Goal: Information Seeking & Learning: Learn about a topic

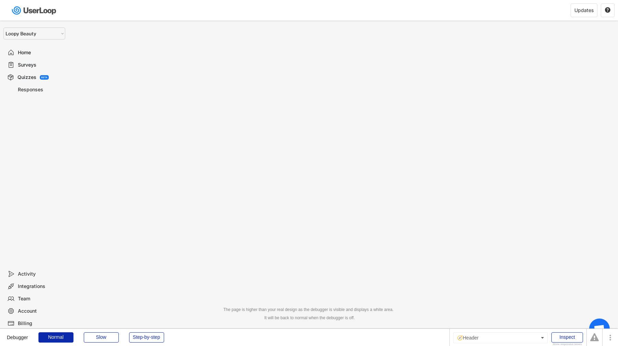
select select ""1348695171700984260__LOOKUP__1621425969652x687239840058835000""
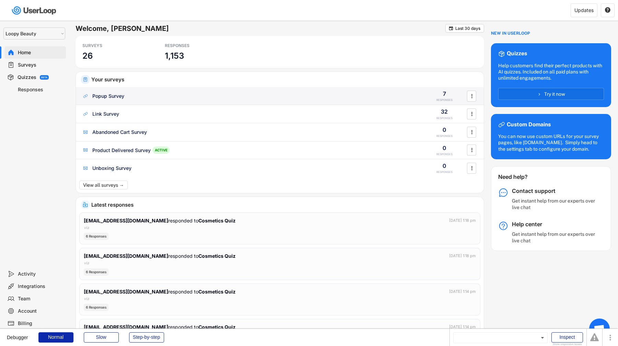
click at [122, 104] on div "Popup Survey 7 RESPONSES " at bounding box center [280, 96] width 408 height 18
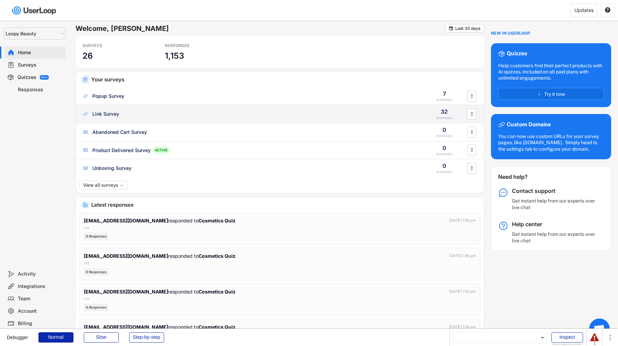
click at [122, 109] on div "Link Survey 32 RESPONSES " at bounding box center [280, 114] width 408 height 18
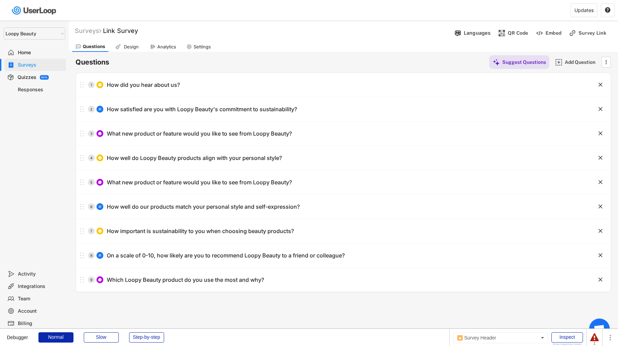
click at [172, 47] on div "Analytics" at bounding box center [166, 47] width 19 height 6
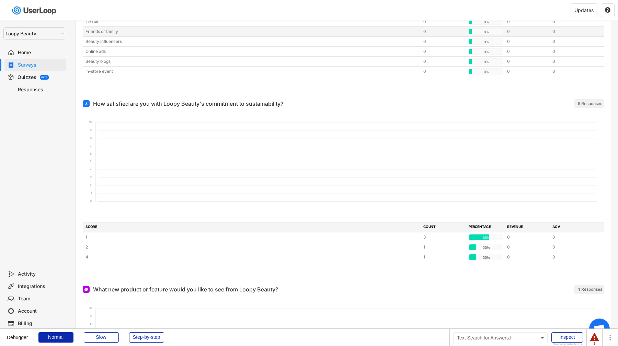
scroll to position [142, 0]
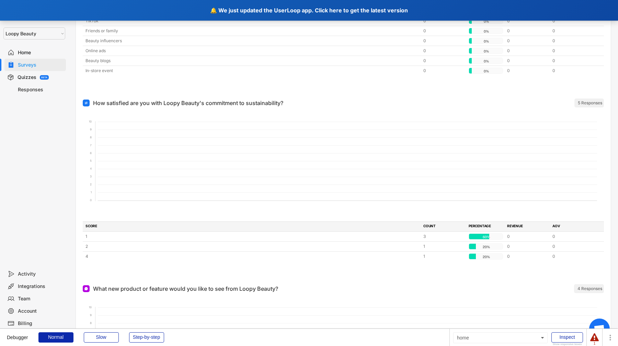
click at [336, 5] on div "🔔 We just updated the UserLoop app. Click here to get the latest version" at bounding box center [309, 10] width 618 height 21
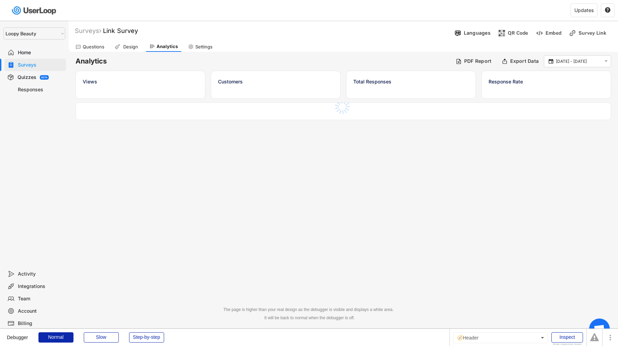
select select ""1348695171700984260__LOOKUP__1621425969652x687239840058835000""
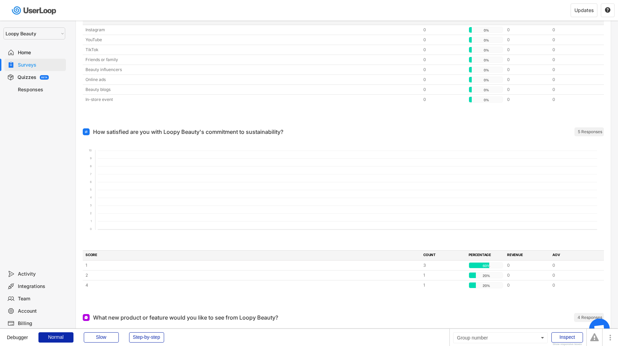
scroll to position [114, 0]
click at [560, 336] on div "Inspect" at bounding box center [568, 338] width 32 height 10
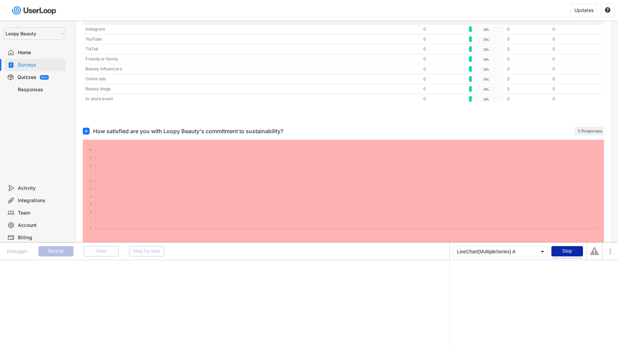
click at [334, 198] on foreignobject at bounding box center [344, 191] width 522 height 103
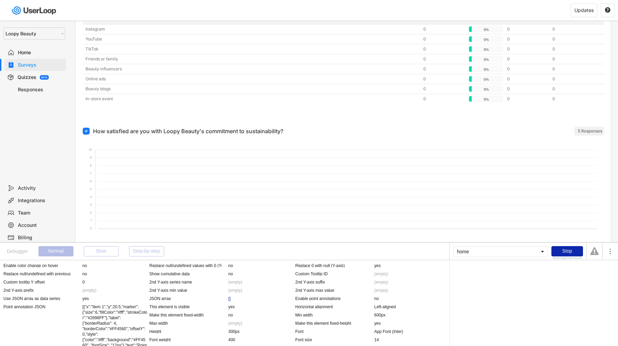
scroll to position [601, 0]
click at [230, 299] on div "[]" at bounding box center [229, 297] width 2 height 5
click at [503, 270] on div "[ Search for Answers :format as text ]" at bounding box center [534, 271] width 161 height 7
click at [503, 271] on div ":format as text" at bounding box center [503, 273] width 26 height 4
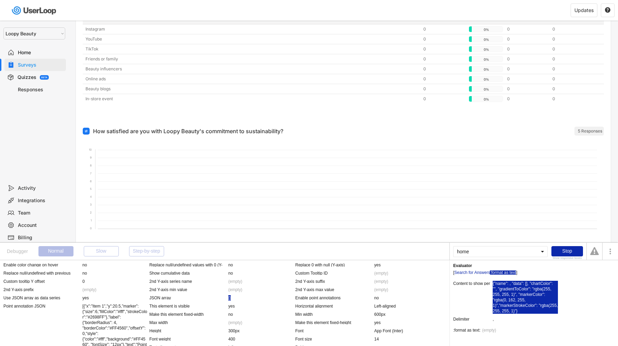
click at [506, 288] on div "{"name": , "data": [], "chartColor": "", "gradientToColor": "rgba(255, 255, 255…" at bounding box center [525, 297] width 65 height 33
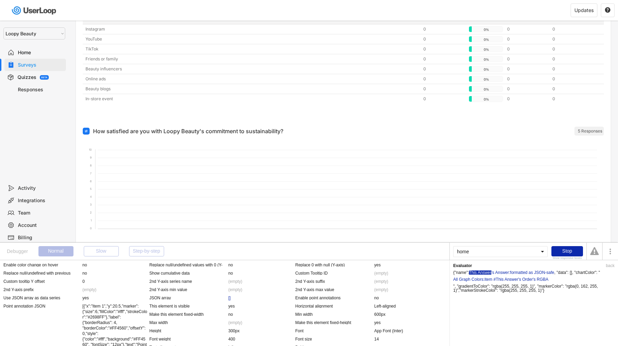
click at [492, 272] on div "This Answer" at bounding box center [480, 273] width 22 height 4
click at [513, 272] on div ":formatted as JSON-safe" at bounding box center [531, 273] width 45 height 4
click at [467, 280] on div "All Graph Colors" at bounding box center [469, 280] width 30 height 4
click at [488, 280] on div ":item #" at bounding box center [490, 280] width 12 height 4
click at [497, 280] on div "This Answer" at bounding box center [507, 280] width 22 height 4
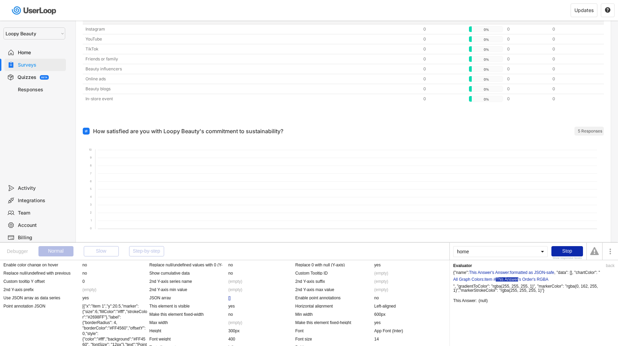
click at [517, 280] on div "This Answer" at bounding box center [507, 280] width 22 height 4
click at [535, 280] on div "'s RGBA" at bounding box center [541, 280] width 16 height 4
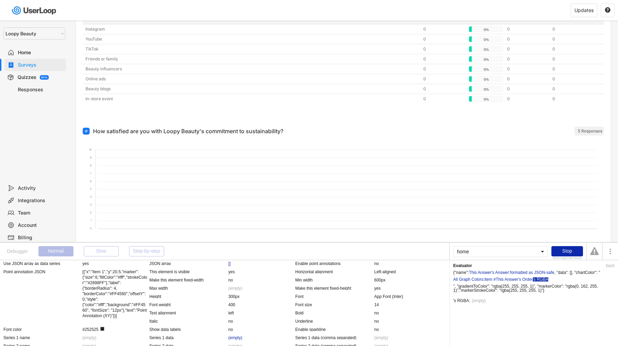
scroll to position [638, 0]
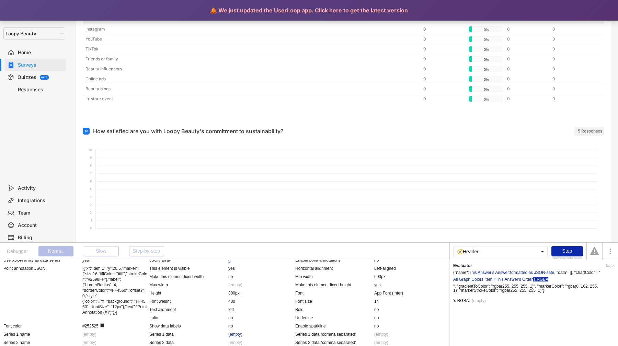
click at [348, 14] on div "🔔 We just updated the UserLoop app. Click here to get the latest version" at bounding box center [309, 10] width 618 height 21
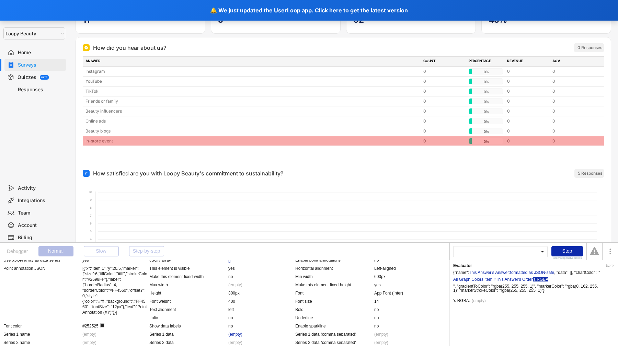
scroll to position [0, 0]
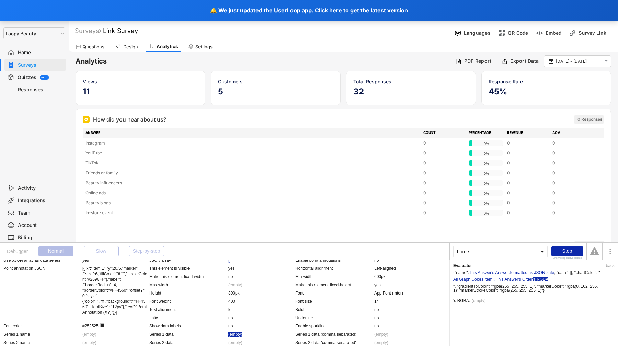
click at [235, 335] on div "(empty)" at bounding box center [235, 334] width 14 height 5
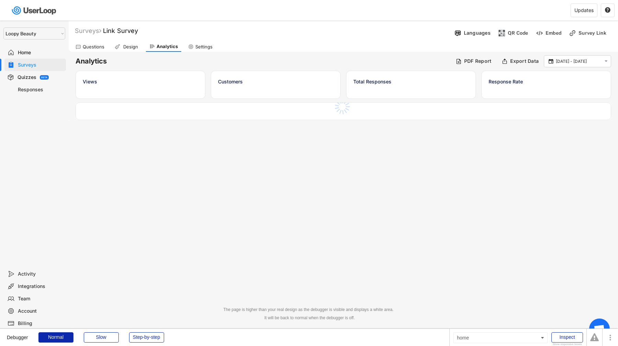
select select ""1348695171700984260__LOOKUP__1621425969652x687239840058835000""
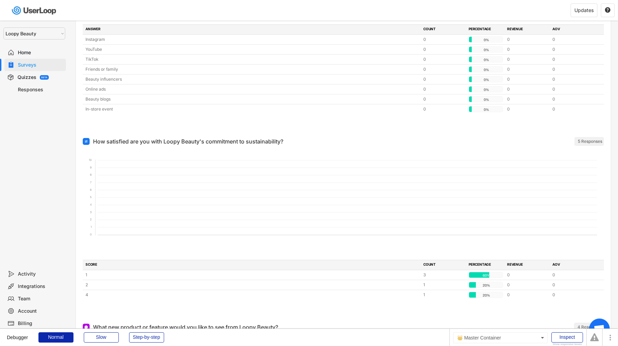
scroll to position [112, 0]
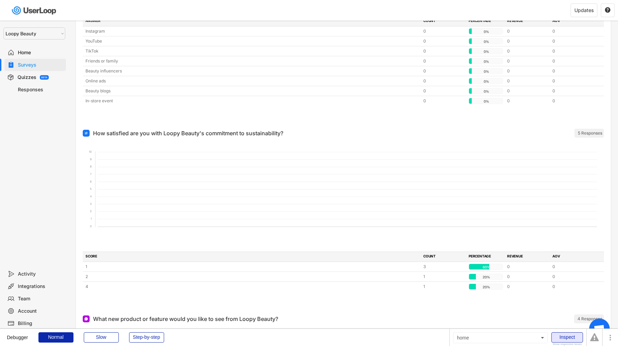
click at [567, 339] on div "Inspect" at bounding box center [568, 338] width 32 height 10
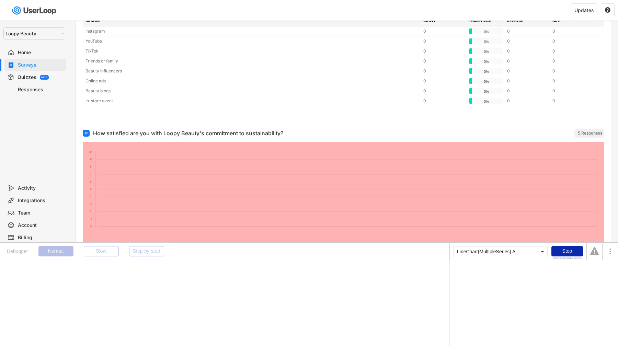
click at [515, 209] on foreignobject at bounding box center [344, 193] width 522 height 103
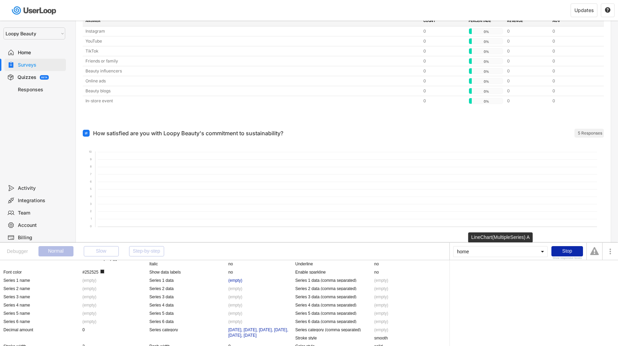
scroll to position [694, 0]
click at [236, 277] on div "(empty)" at bounding box center [235, 278] width 14 height 5
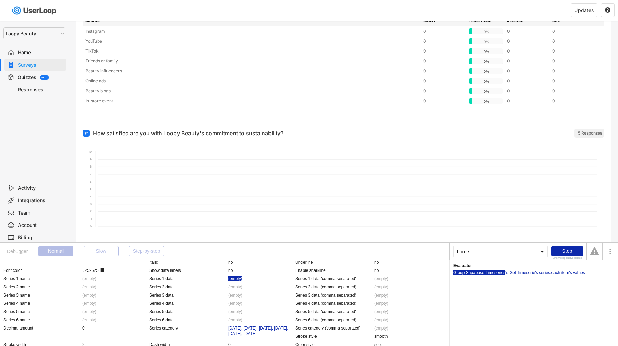
click at [492, 273] on div "Group Supabase Timeseries" at bounding box center [480, 273] width 52 height 4
click at [513, 271] on div "'s Get Timeserie" at bounding box center [521, 273] width 30 height 4
click at [546, 272] on div "'s series" at bounding box center [542, 273] width 15 height 4
click at [566, 271] on div ":each item's values" at bounding box center [567, 273] width 35 height 4
click at [523, 272] on div "'s Get Timeserie" at bounding box center [521, 273] width 30 height 4
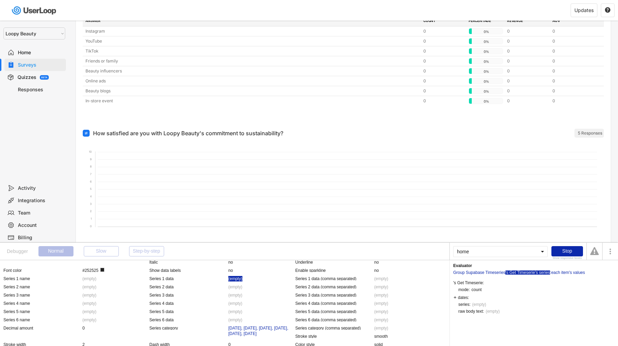
click at [540, 272] on div "'s series" at bounding box center [542, 273] width 15 height 4
click at [562, 272] on div ":each item's values" at bounding box center [567, 273] width 35 height 4
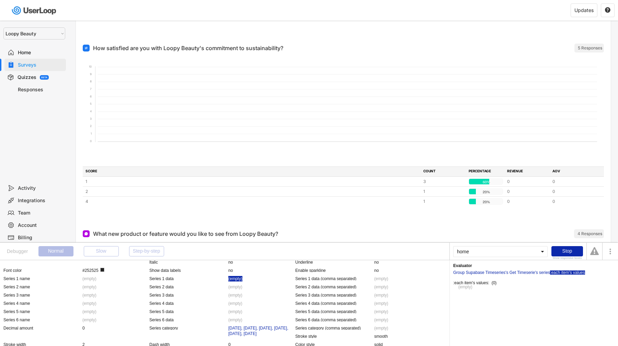
scroll to position [198, 0]
click at [259, 335] on div "[DATE], [DATE], [DATE], [DATE], [DATE], [DATE]" at bounding box center [260, 331] width 65 height 11
click at [502, 282] on div "Evaluator back Group Supabase Timeseries 's Get Timeserie 's dates :each item:f…" at bounding box center [534, 303] width 169 height 86
click at [549, 275] on div ":each item:formatted as Oct 14, 2025" at bounding box center [577, 273] width 57 height 4
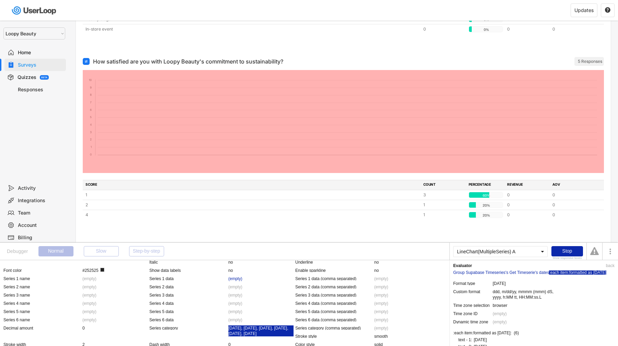
scroll to position [180, 0]
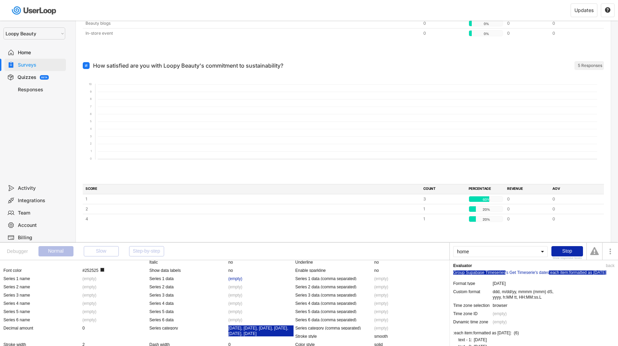
click at [490, 273] on div "Group Supabase Timeseries" at bounding box center [480, 273] width 52 height 4
